Goal: Task Accomplishment & Management: Use online tool/utility

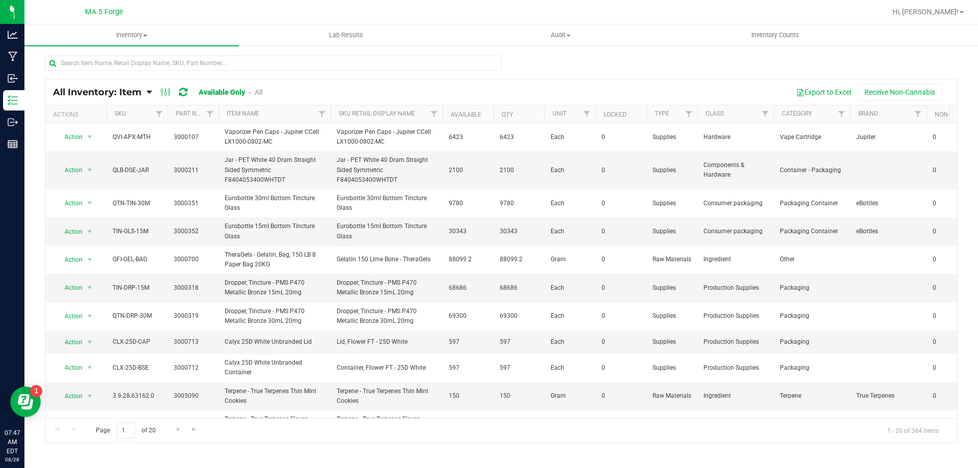
click at [148, 93] on icon at bounding box center [149, 92] width 5 height 9
click at [94, 168] on span "Item by Location" at bounding box center [76, 168] width 56 height 9
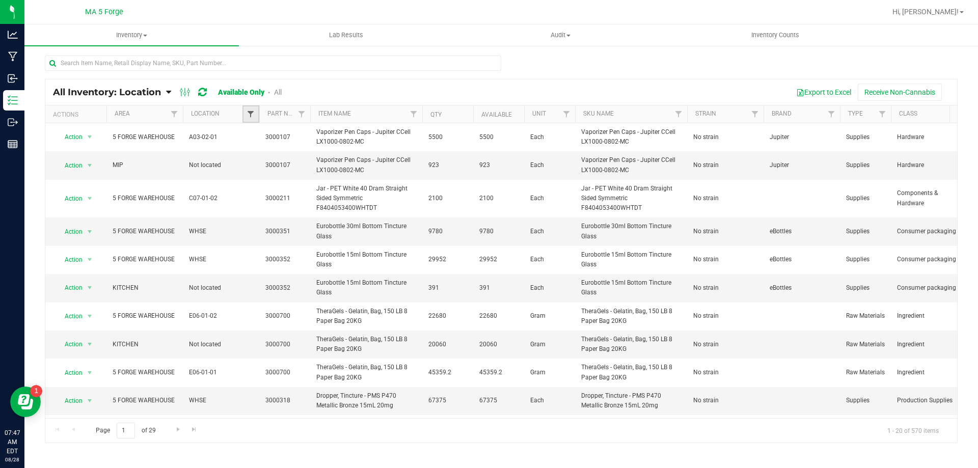
click at [248, 114] on span "Filter" at bounding box center [251, 114] width 8 height 8
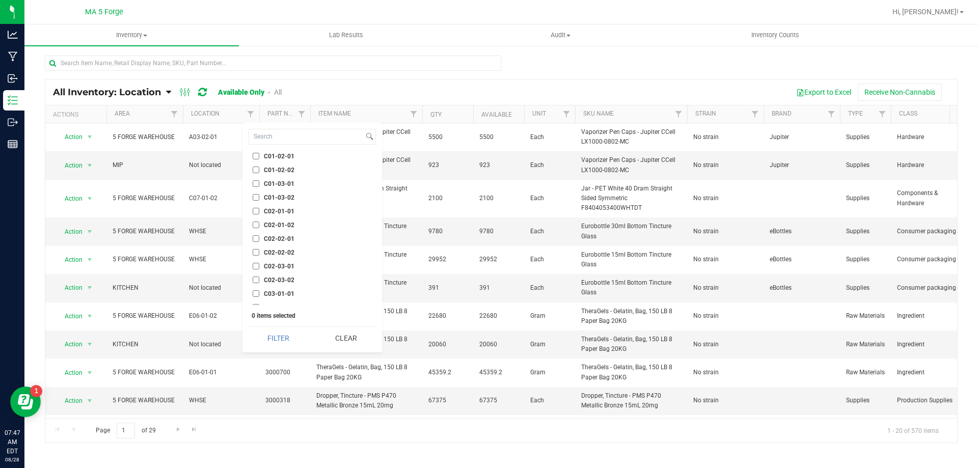
scroll to position [1580, 0]
click at [254, 258] on input "C03-01-02" at bounding box center [256, 256] width 7 height 7
checkbox input "true"
click at [284, 338] on button "Filter" at bounding box center [279, 338] width 60 height 22
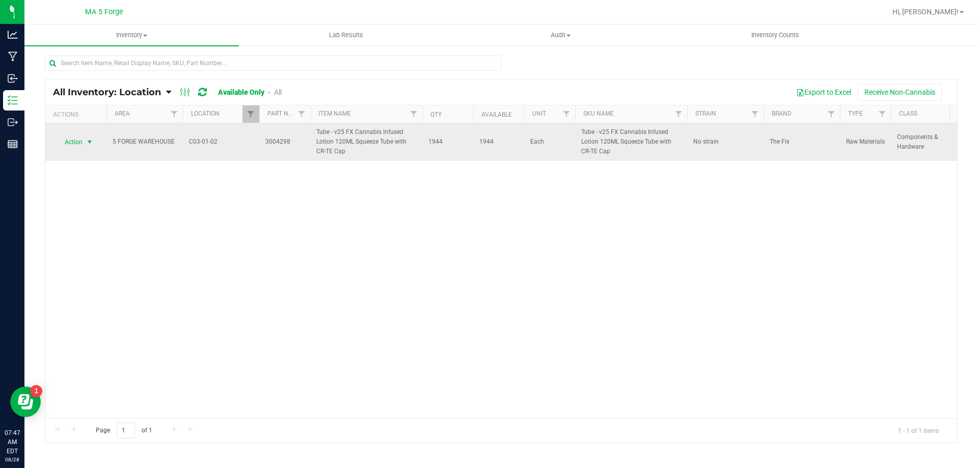
click at [96, 145] on span "select" at bounding box center [90, 142] width 13 height 14
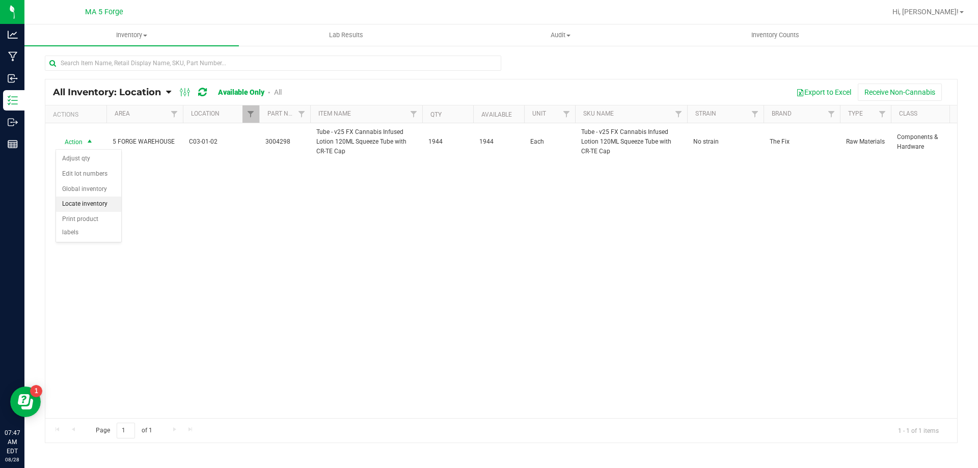
click at [95, 200] on li "Locate inventory" at bounding box center [88, 204] width 65 height 15
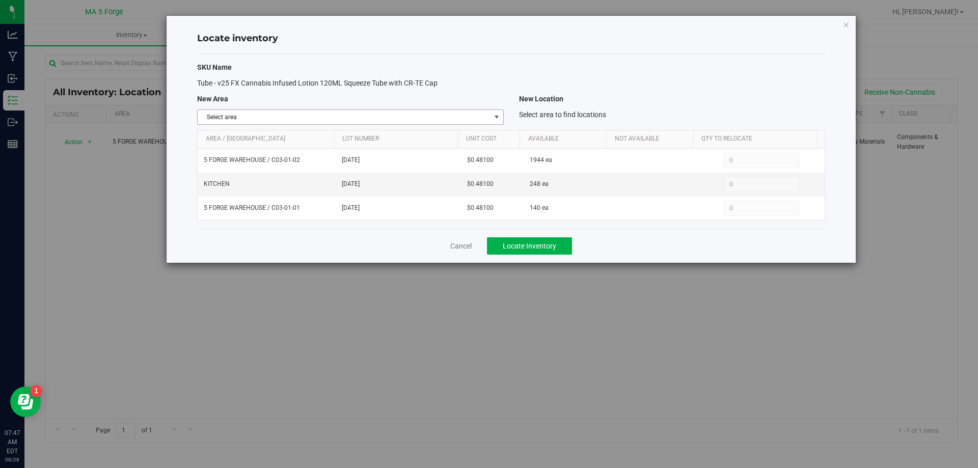
click at [499, 118] on span "select" at bounding box center [497, 117] width 8 height 8
click at [280, 185] on li "KITCHEN" at bounding box center [350, 179] width 305 height 15
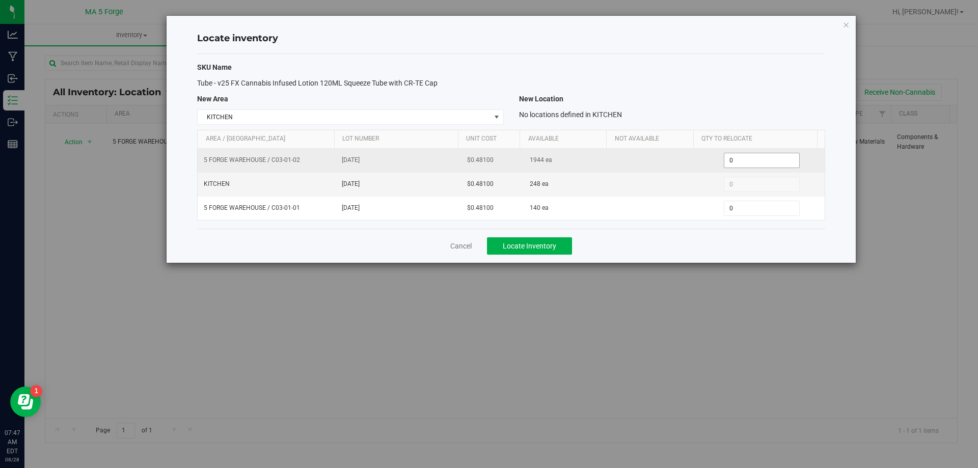
click at [734, 161] on span "0 0" at bounding box center [762, 160] width 76 height 15
type input "324"
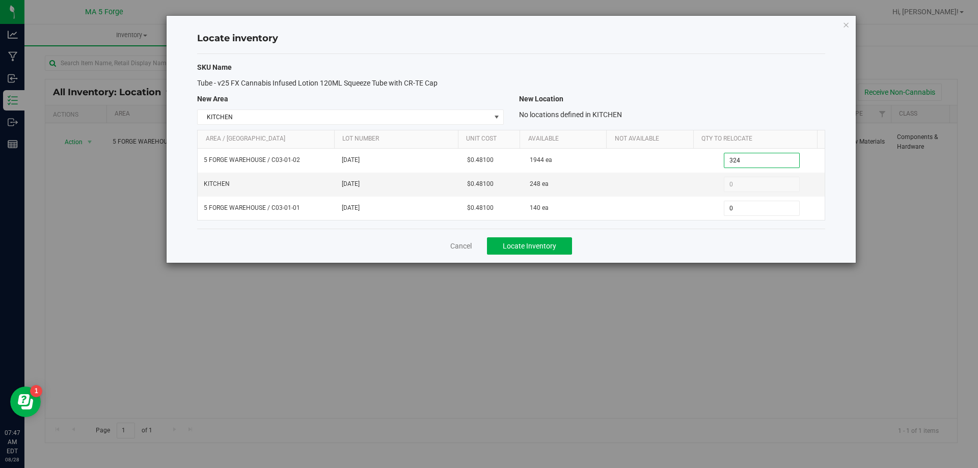
type input "324"
click at [734, 76] on div "SKU Name Tube - v25 FX Cannabis Infused Lotion 120ML Squeeze Tube with CR-TE Ca…" at bounding box center [511, 141] width 628 height 175
click at [516, 244] on span "Locate Inventory" at bounding box center [530, 246] width 54 height 8
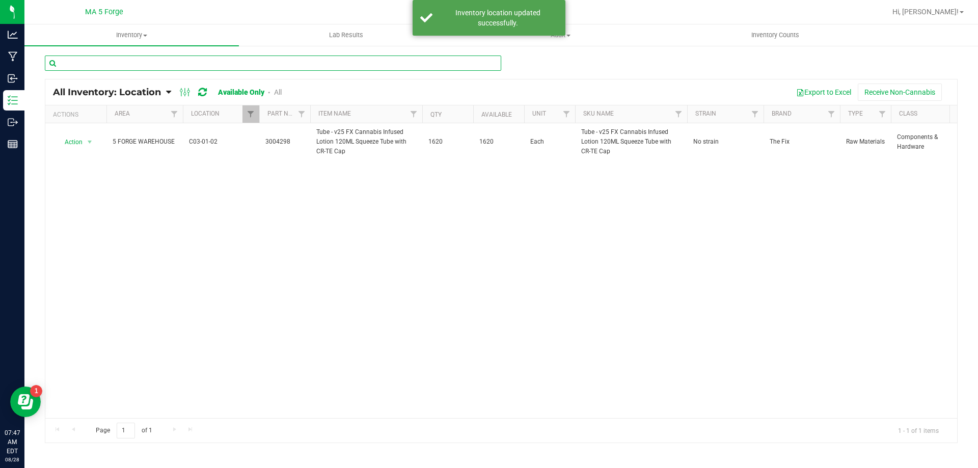
click at [100, 68] on input "text" at bounding box center [273, 63] width 457 height 15
type input "lotion"
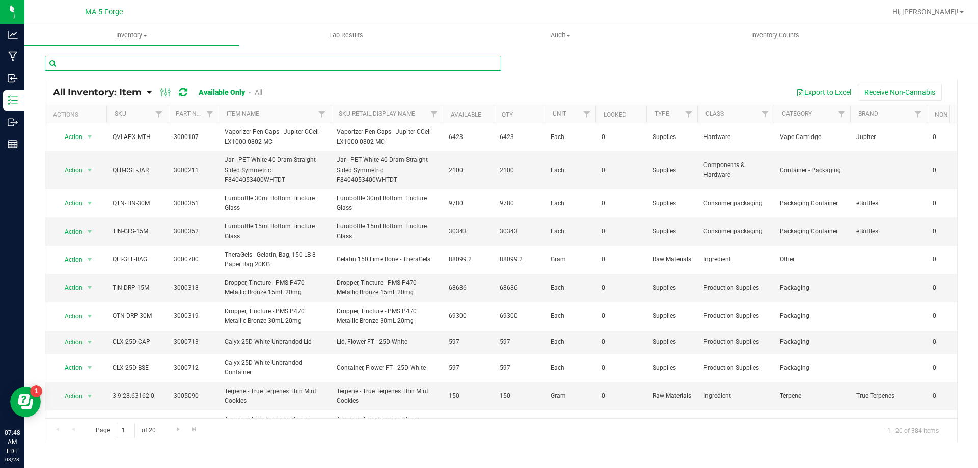
click at [140, 65] on input "text" at bounding box center [273, 63] width 457 height 15
type input "lotion"
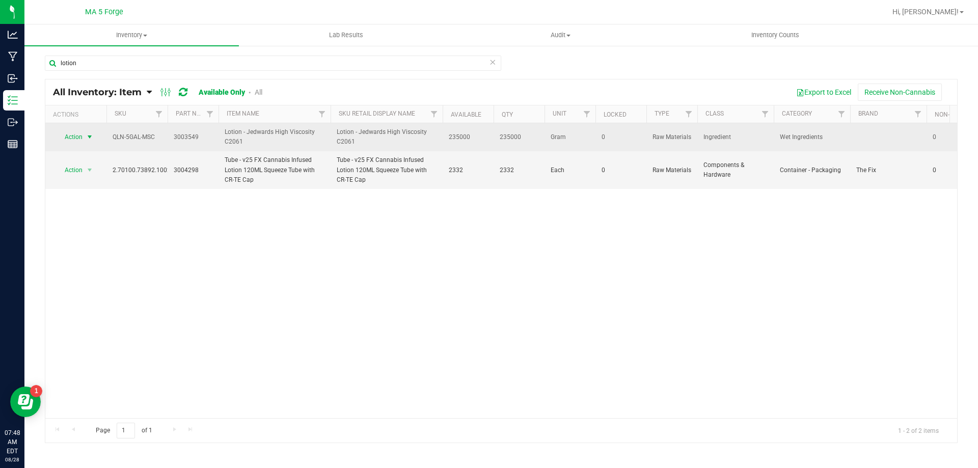
click at [86, 139] on span "select" at bounding box center [90, 137] width 8 height 8
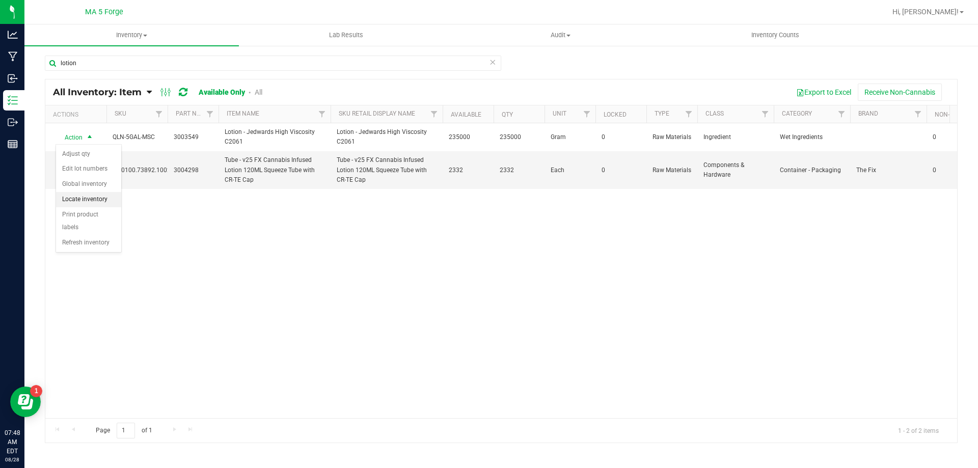
click at [85, 195] on li "Locate inventory" at bounding box center [88, 199] width 65 height 15
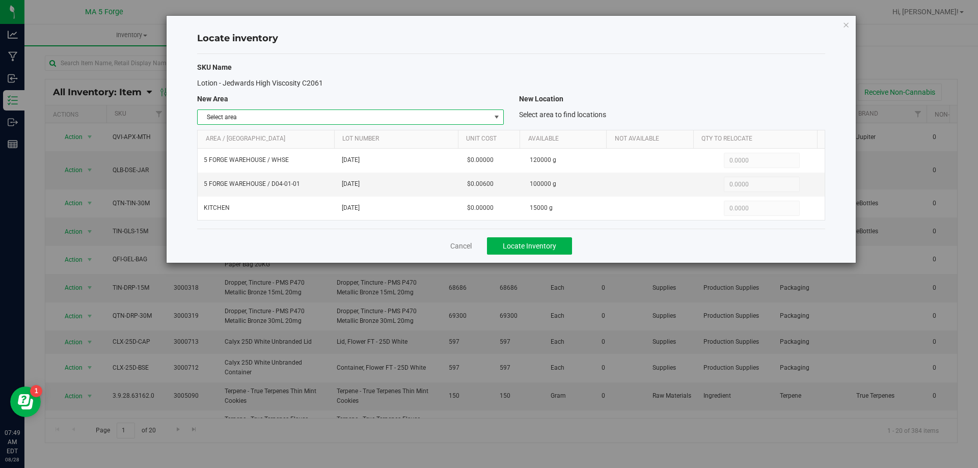
click at [502, 118] on span "select" at bounding box center [496, 117] width 13 height 14
click at [214, 176] on li "KITCHEN" at bounding box center [350, 179] width 305 height 15
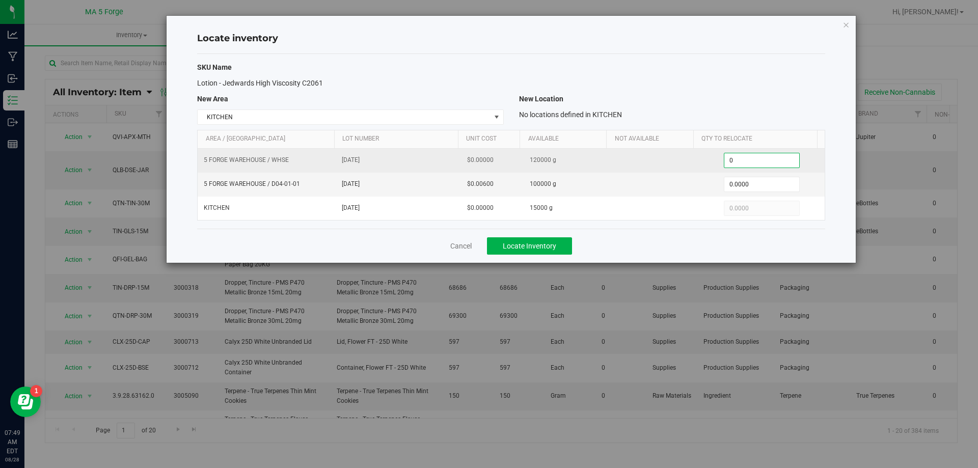
click at [752, 156] on span "0.0000 0" at bounding box center [762, 160] width 76 height 15
type input "40000"
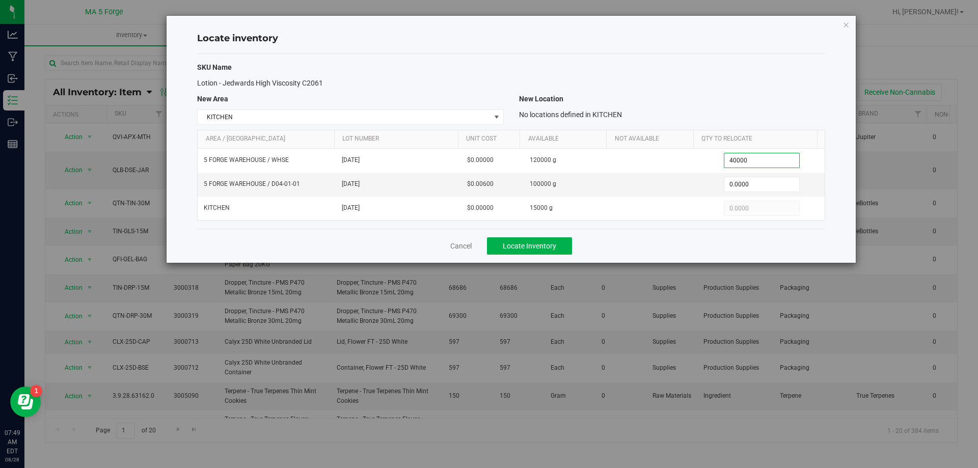
type input "40,000.0000"
click at [766, 81] on div "Lotion - Jedwards High Viscosity C2061" at bounding box center [512, 83] width 644 height 11
click at [527, 244] on span "Locate Inventory" at bounding box center [530, 246] width 54 height 8
